Goal: Navigation & Orientation: Find specific page/section

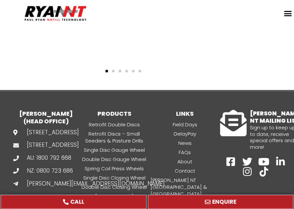
scroll to position [2668, 0]
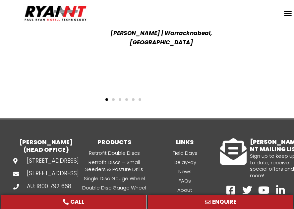
scroll to position [2668, 0]
